Goal: Task Accomplishment & Management: Manage account settings

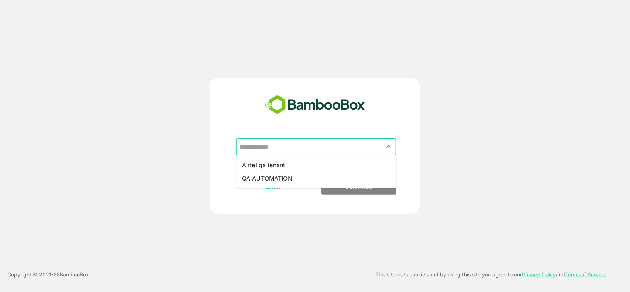
click at [382, 147] on input "text" at bounding box center [315, 147] width 157 height 14
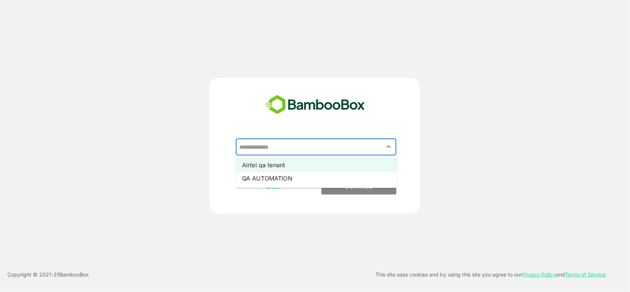
click at [292, 163] on li "Airtel qa tenant" at bounding box center [316, 164] width 160 height 13
type input "**********"
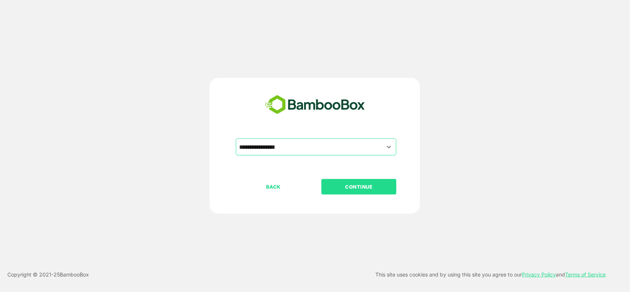
click at [346, 186] on p "CONTINUE" at bounding box center [359, 187] width 74 height 8
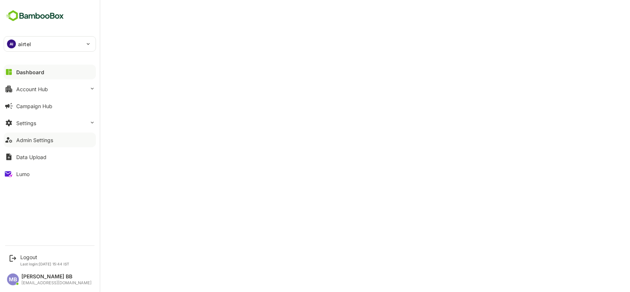
click at [32, 79] on div "Admin Settings" at bounding box center [34, 140] width 37 height 6
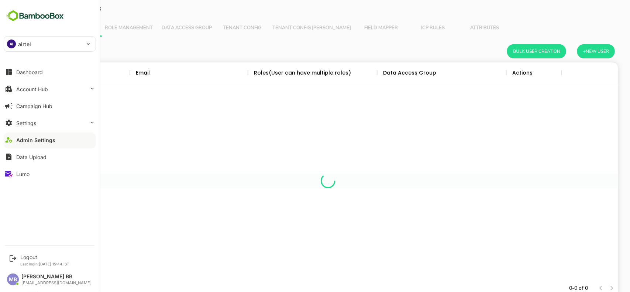
scroll to position [209, 567]
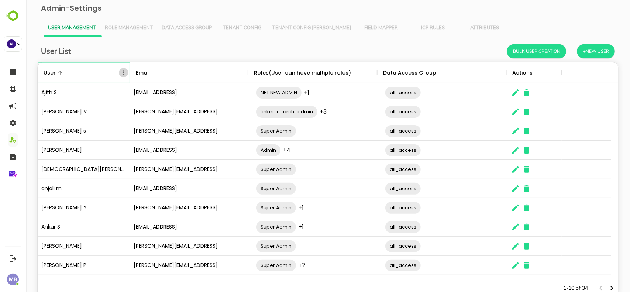
click at [124, 76] on icon "Menu" at bounding box center [123, 72] width 7 height 7
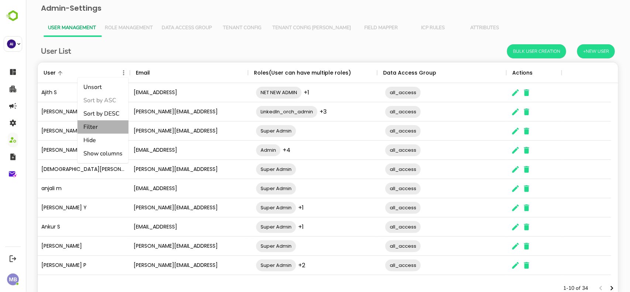
click at [100, 79] on li "Filter" at bounding box center [102, 126] width 51 height 13
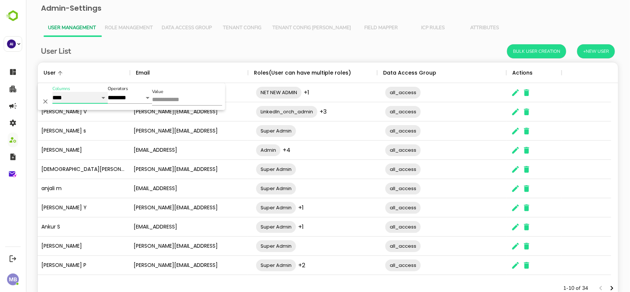
click at [93, 79] on select "**********" at bounding box center [79, 98] width 55 height 12
click at [121, 38] on div "User List Bulk User Creation +New User User Email Roles(User can have multiple …" at bounding box center [327, 177] width 592 height 280
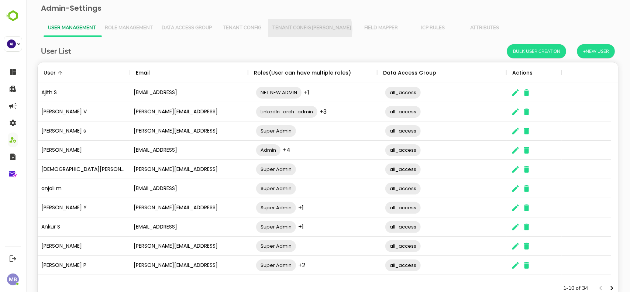
click at [309, 30] on span "Tenant Config [PERSON_NAME]" at bounding box center [311, 28] width 79 height 6
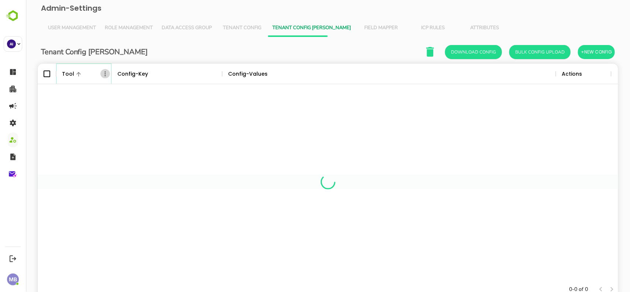
click at [104, 76] on icon "Menu" at bounding box center [104, 73] width 7 height 7
click at [85, 79] on li "Filter" at bounding box center [84, 127] width 51 height 13
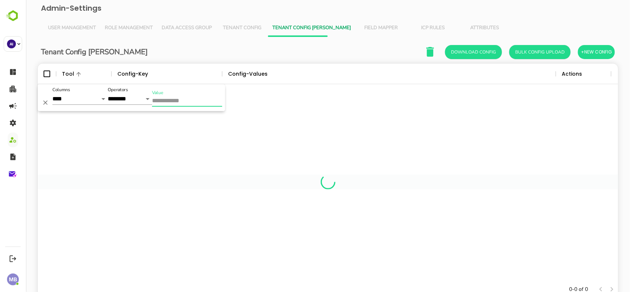
click at [166, 79] on input "Value" at bounding box center [187, 101] width 70 height 11
type input "*******"
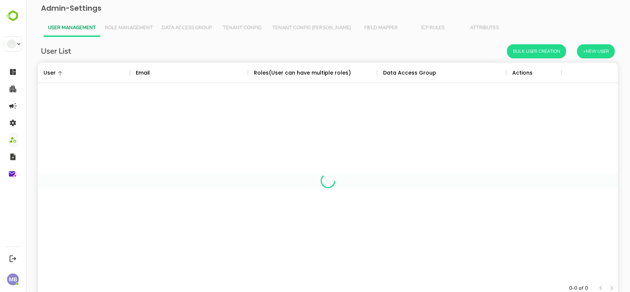
scroll to position [209, 567]
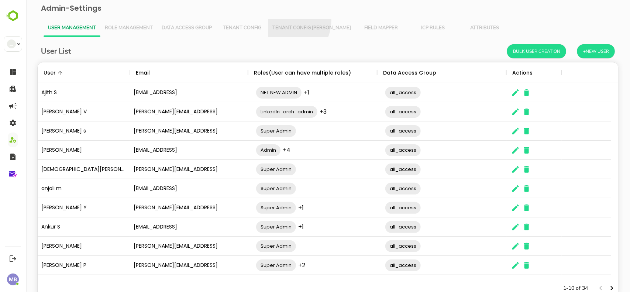
click at [287, 21] on button "Tenant Config [PERSON_NAME]" at bounding box center [310, 28] width 87 height 18
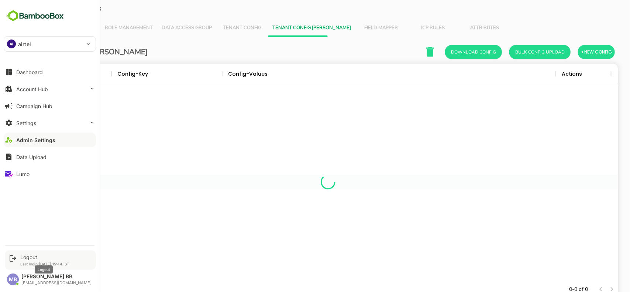
click at [32, 254] on div "Logout" at bounding box center [44, 257] width 49 height 6
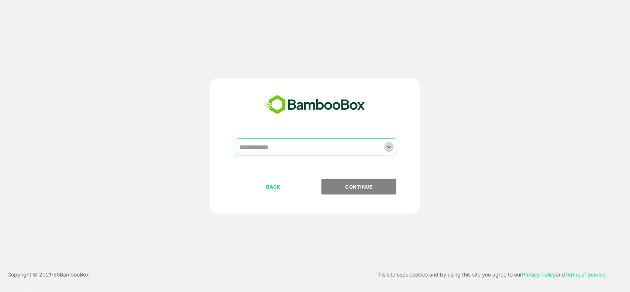
click at [388, 146] on icon "Open" at bounding box center [388, 146] width 9 height 9
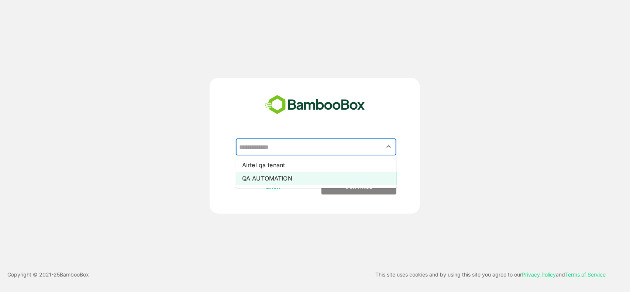
click at [277, 179] on li "QA AUTOMATION" at bounding box center [316, 178] width 160 height 13
type input "**********"
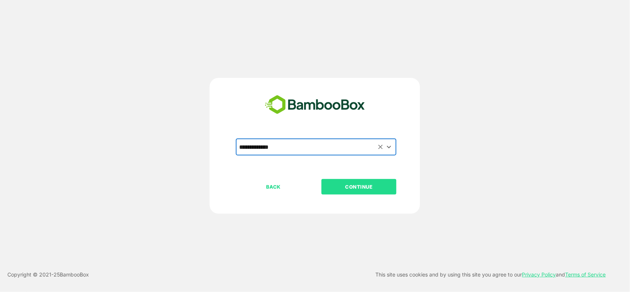
click at [372, 189] on p "CONTINUE" at bounding box center [359, 187] width 74 height 8
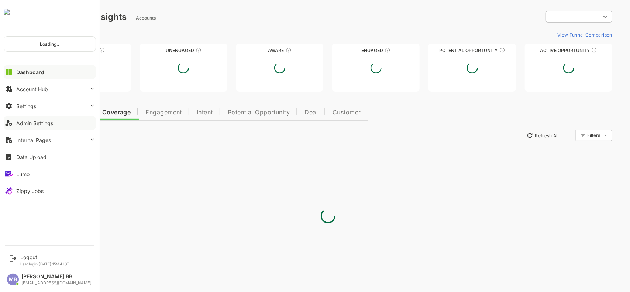
click at [39, 125] on div "Admin Settings" at bounding box center [34, 123] width 37 height 6
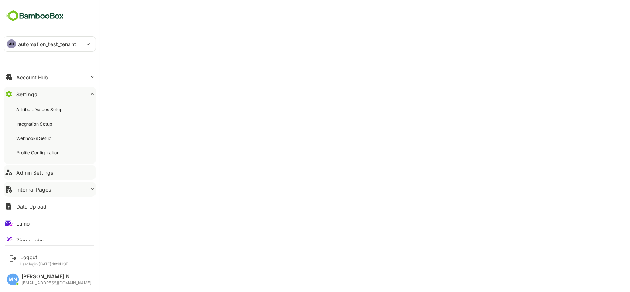
scroll to position [12, 0]
click at [44, 174] on div "Admin Settings" at bounding box center [34, 172] width 37 height 6
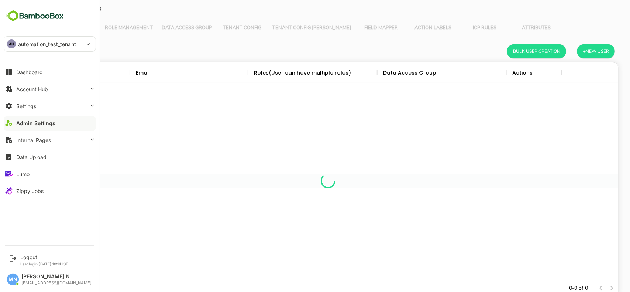
scroll to position [209, 567]
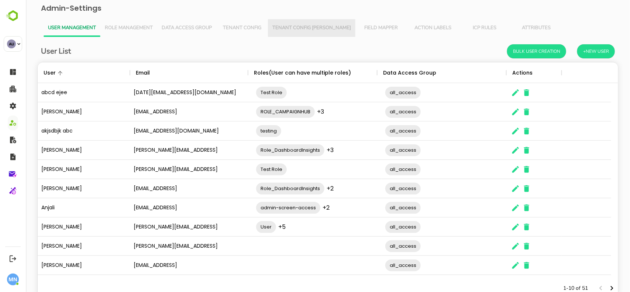
click at [315, 21] on button "Tenant Config [PERSON_NAME]" at bounding box center [310, 28] width 87 height 18
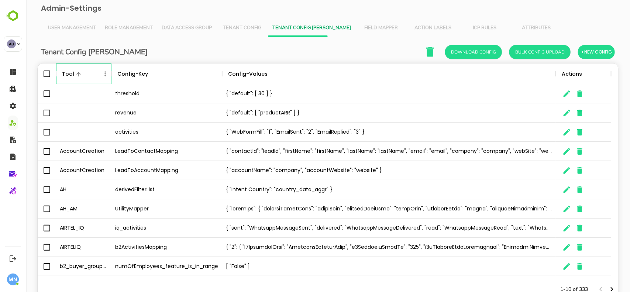
click at [107, 76] on icon "The User Data" at bounding box center [111, 73] width 9 height 9
click at [104, 74] on icon "Menu" at bounding box center [104, 73] width 1 height 5
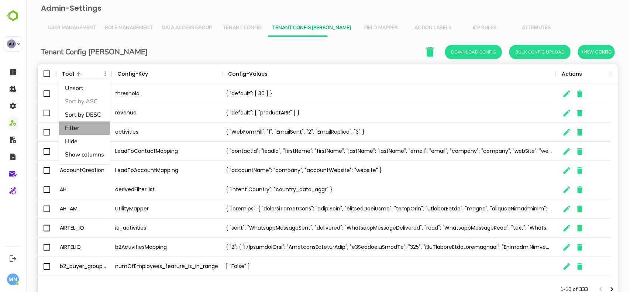
click at [73, 125] on li "Filter" at bounding box center [84, 127] width 51 height 13
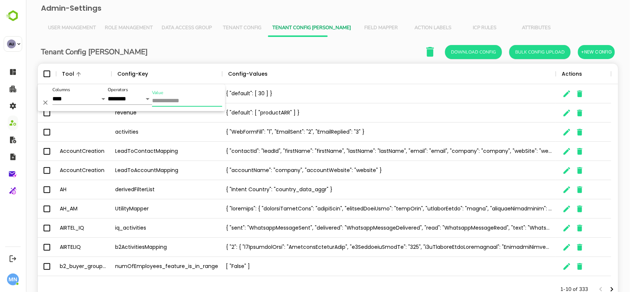
click at [180, 101] on input "Value" at bounding box center [187, 101] width 70 height 11
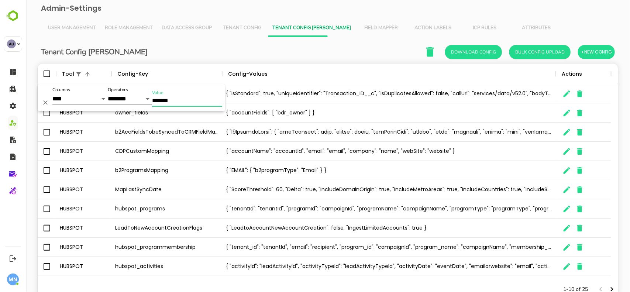
type input "*******"
click at [315, 50] on div "Tenant Config Json Download Config Bulk Config Upload +New Config" at bounding box center [328, 51] width 574 height 15
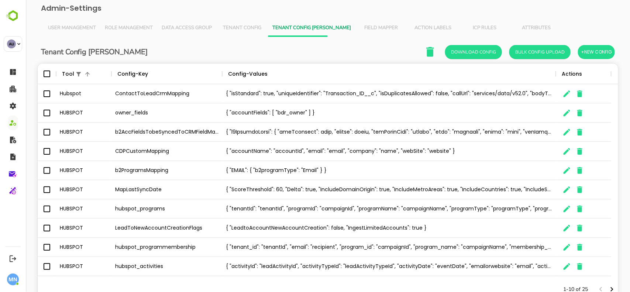
scroll to position [10, 0]
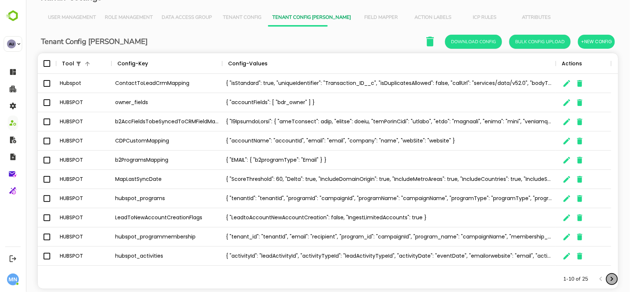
click at [607, 277] on icon "Next page" at bounding box center [611, 278] width 9 height 9
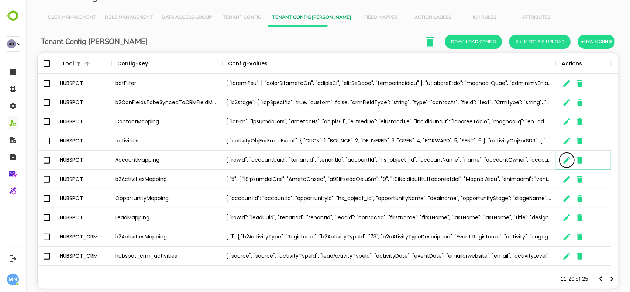
click at [560, 162] on button "The User Data" at bounding box center [566, 160] width 15 height 15
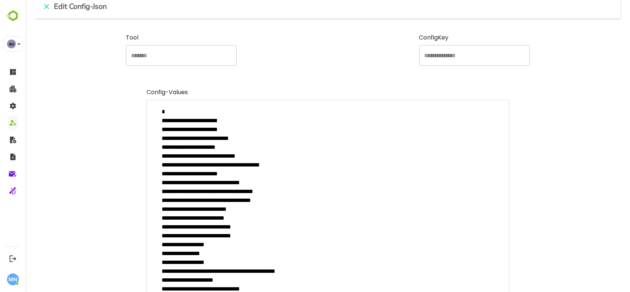
scroll to position [15, 0]
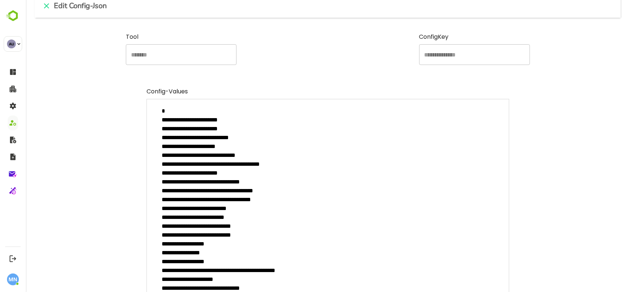
click at [223, 148] on textarea "**********" at bounding box center [327, 264] width 363 height 331
drag, startPoint x: 204, startPoint y: 146, endPoint x: 165, endPoint y: 148, distance: 39.1
click at [165, 148] on textarea "**********" at bounding box center [327, 264] width 363 height 331
